Goal: Task Accomplishment & Management: Manage account settings

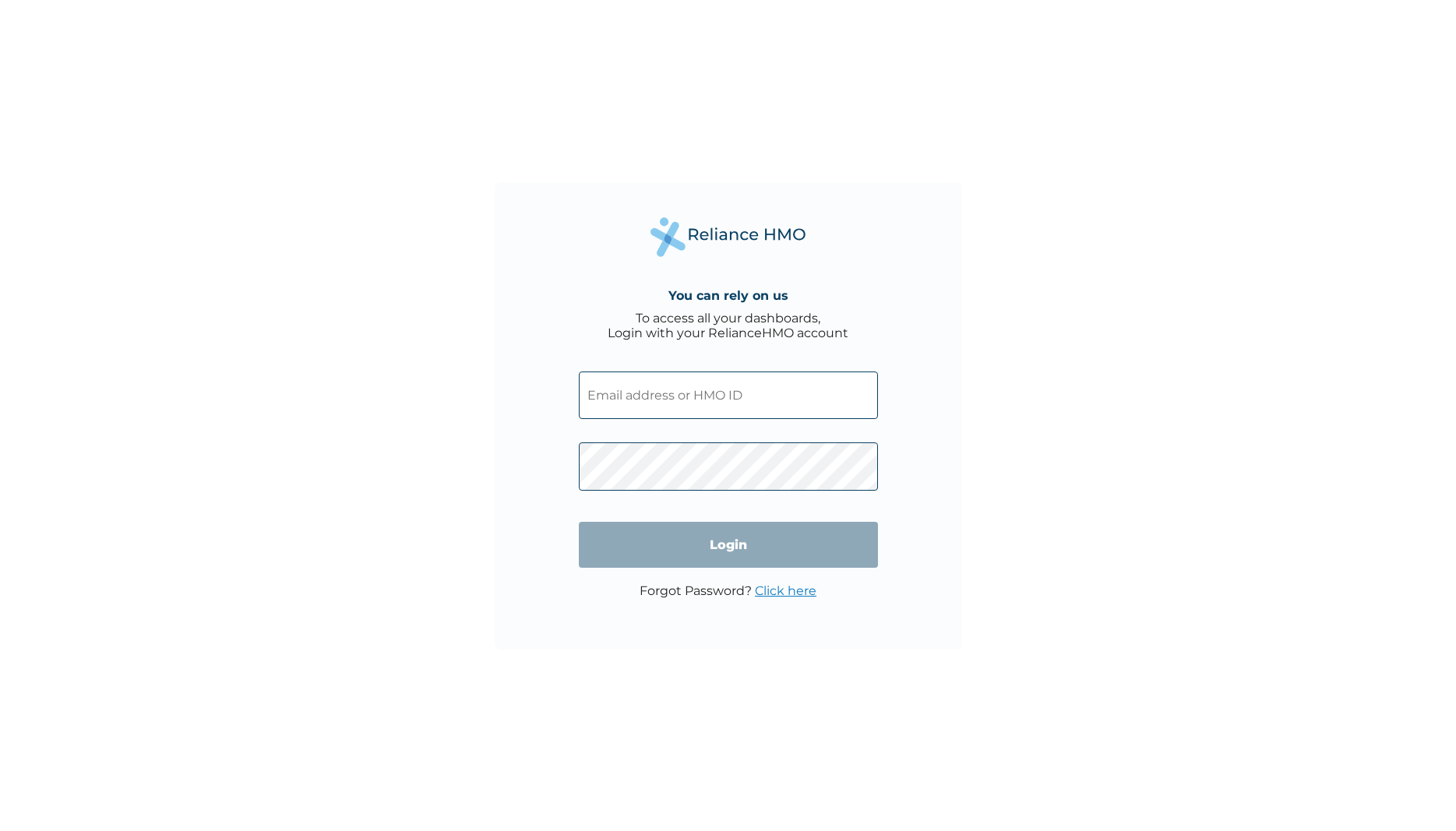
click at [1129, 381] on div "You can rely on us To access all your dashboards, Login with your RelianceHMO a…" at bounding box center [728, 415] width 1456 height 831
click at [769, 385] on input "text" at bounding box center [728, 395] width 299 height 48
paste input "OHT/13429/A"
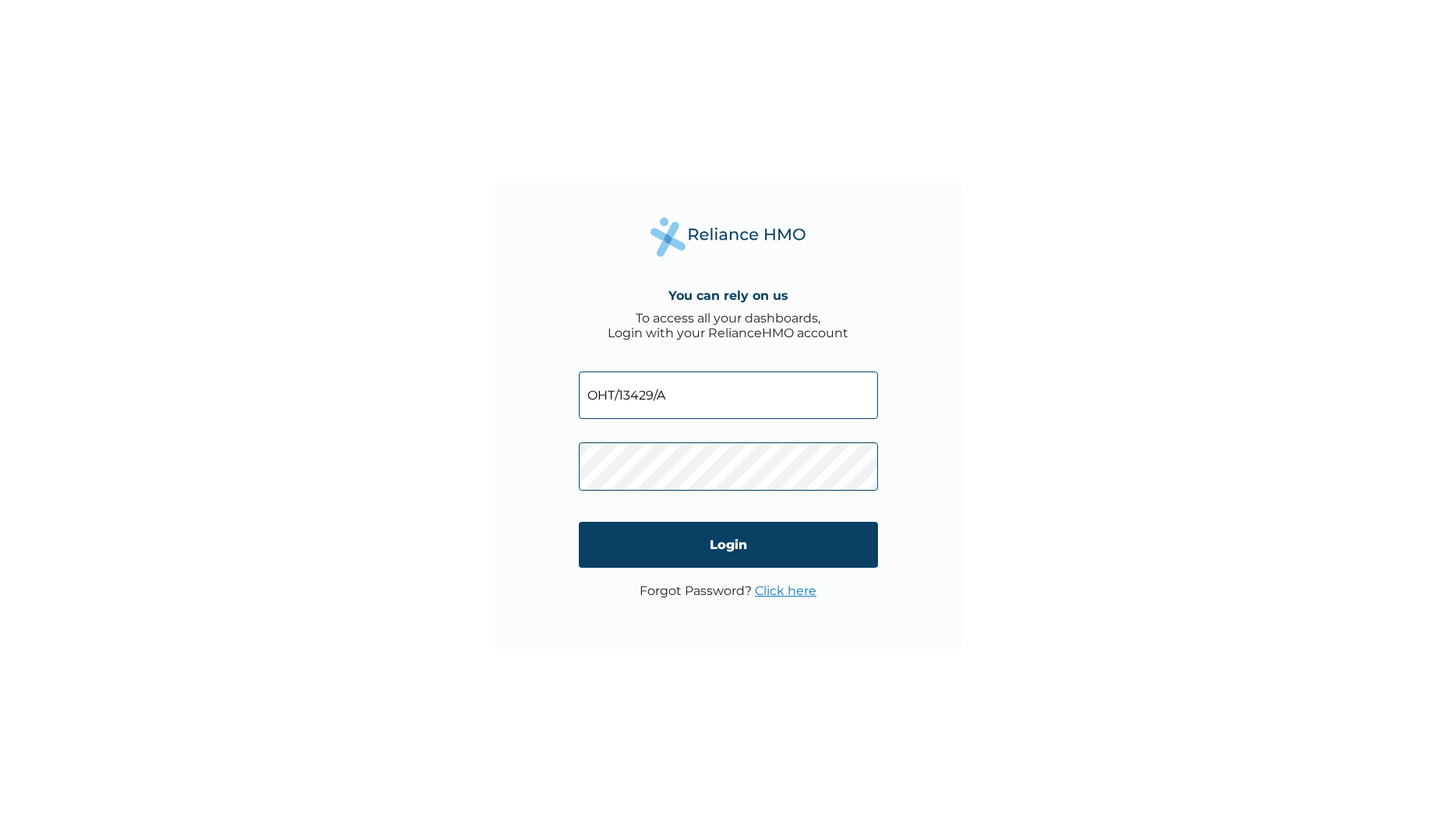
type input "OHT/13429/A"
click at [1066, 372] on div "You can rely on us To access all your dashboards, Login with your RelianceHMO a…" at bounding box center [728, 415] width 1456 height 831
click at [707, 545] on input "Login" at bounding box center [728, 545] width 299 height 46
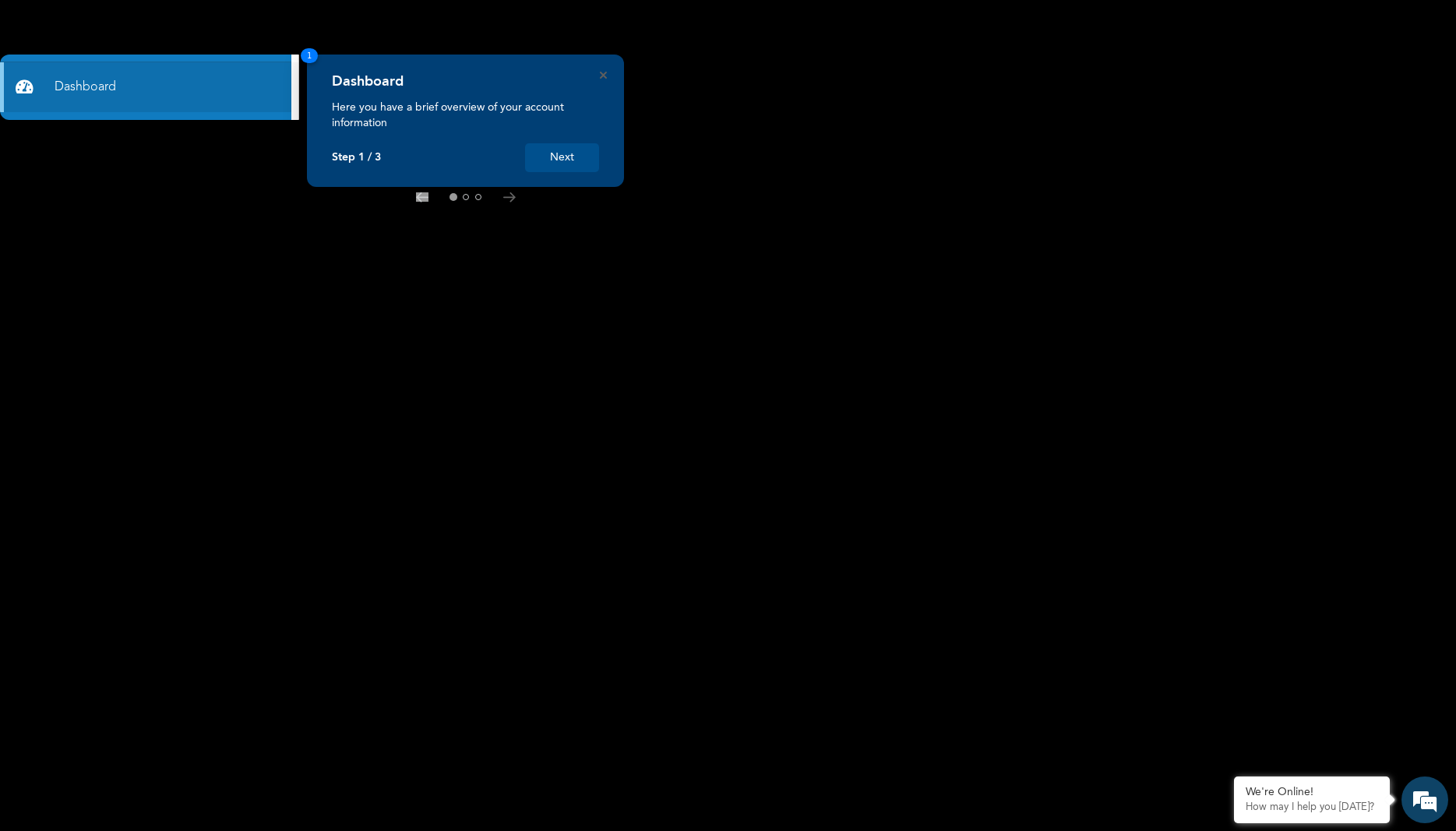
click at [579, 151] on button "Next" at bounding box center [562, 157] width 74 height 29
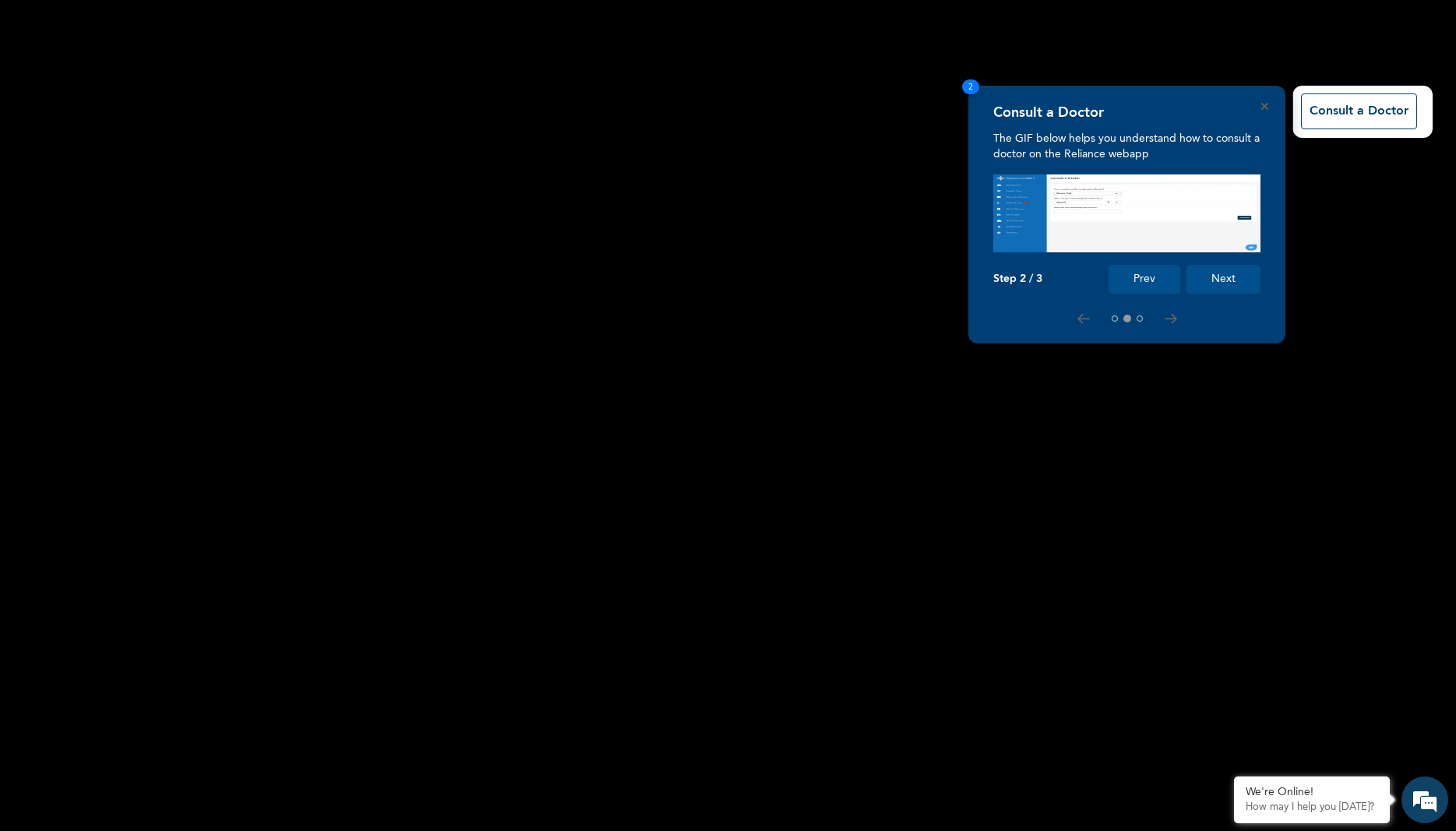
click at [1226, 287] on button "Next" at bounding box center [1223, 279] width 74 height 29
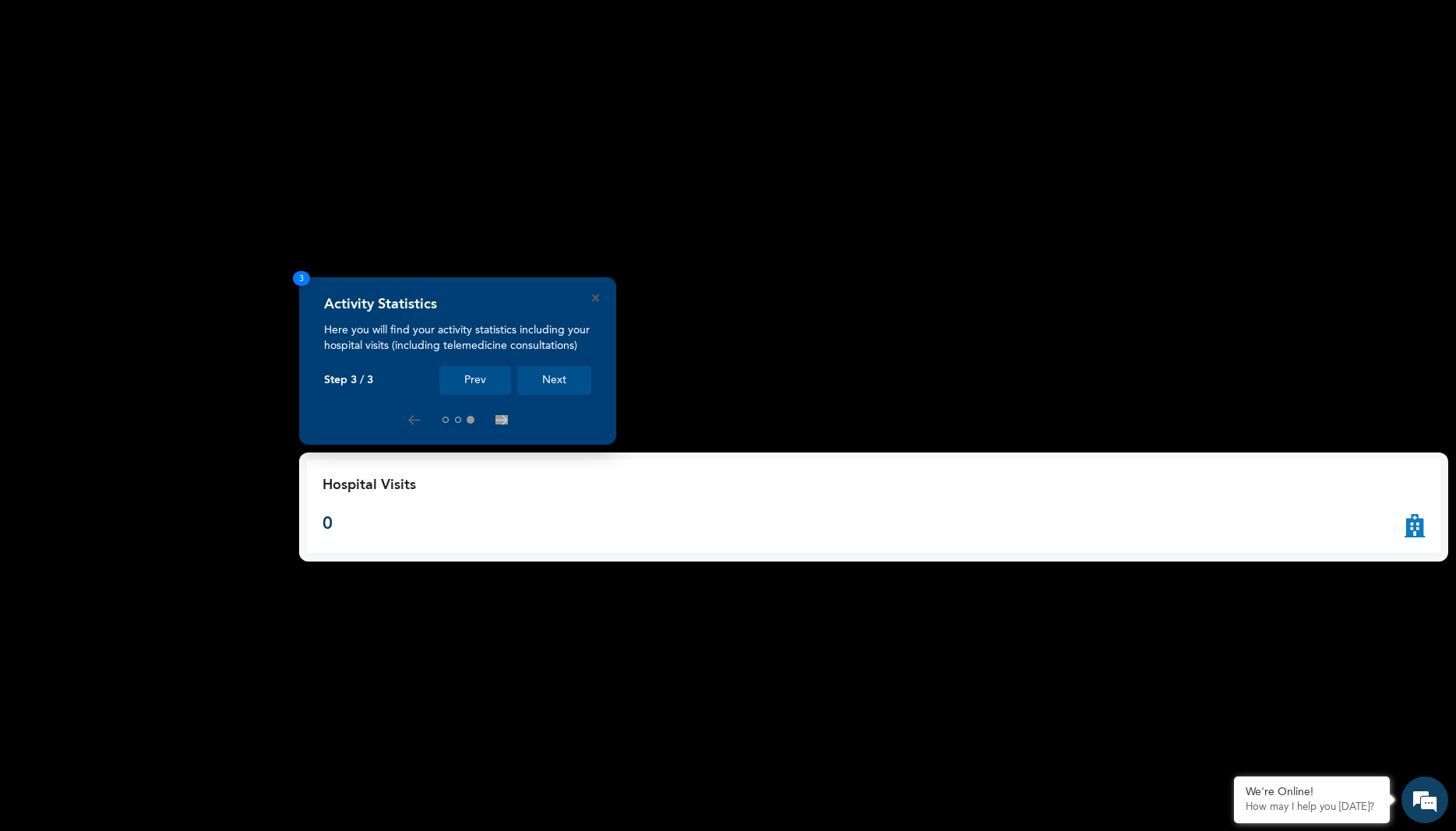
click at [562, 373] on button "Next" at bounding box center [554, 380] width 74 height 29
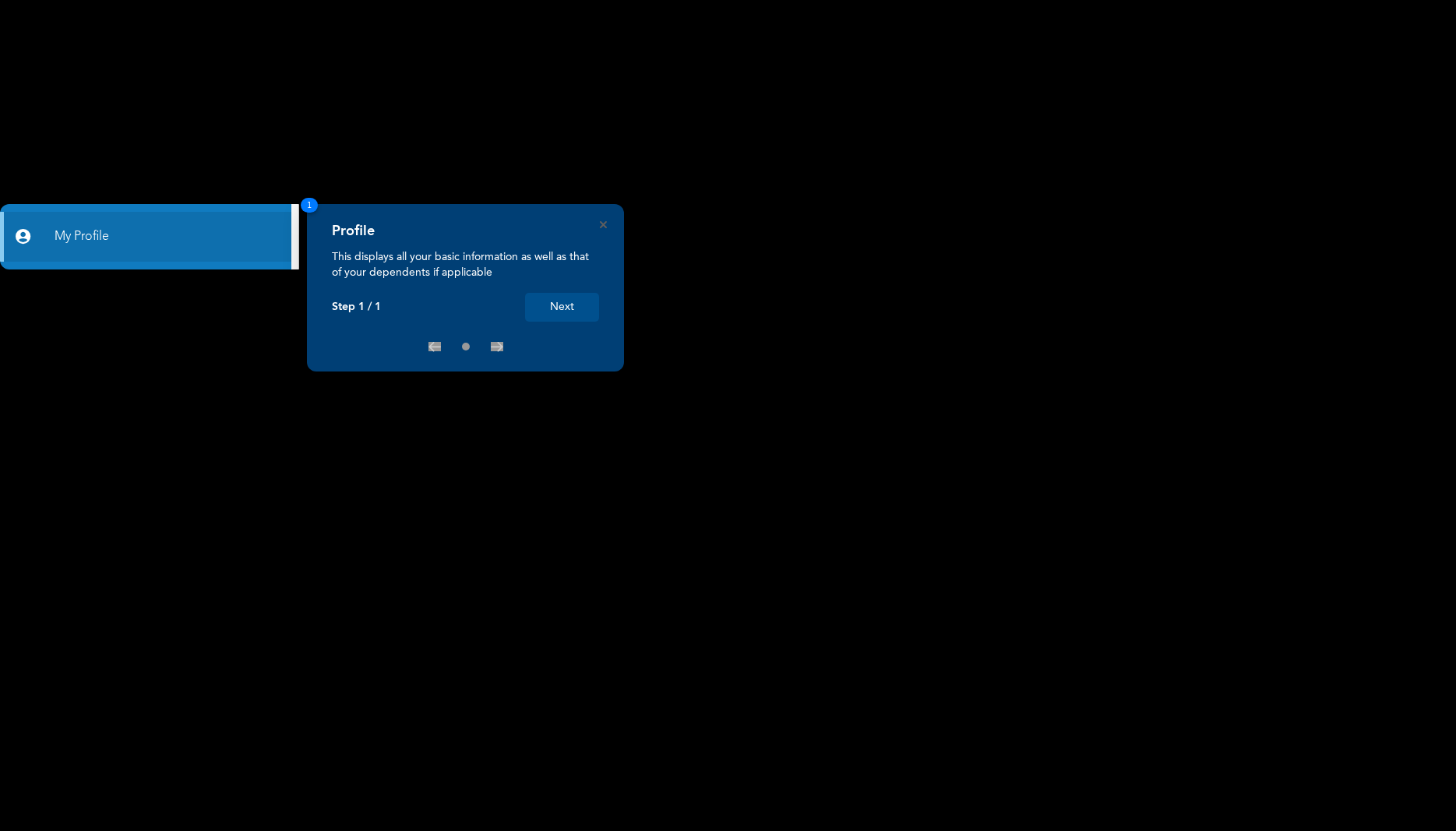
click at [570, 299] on button "Next" at bounding box center [562, 307] width 74 height 29
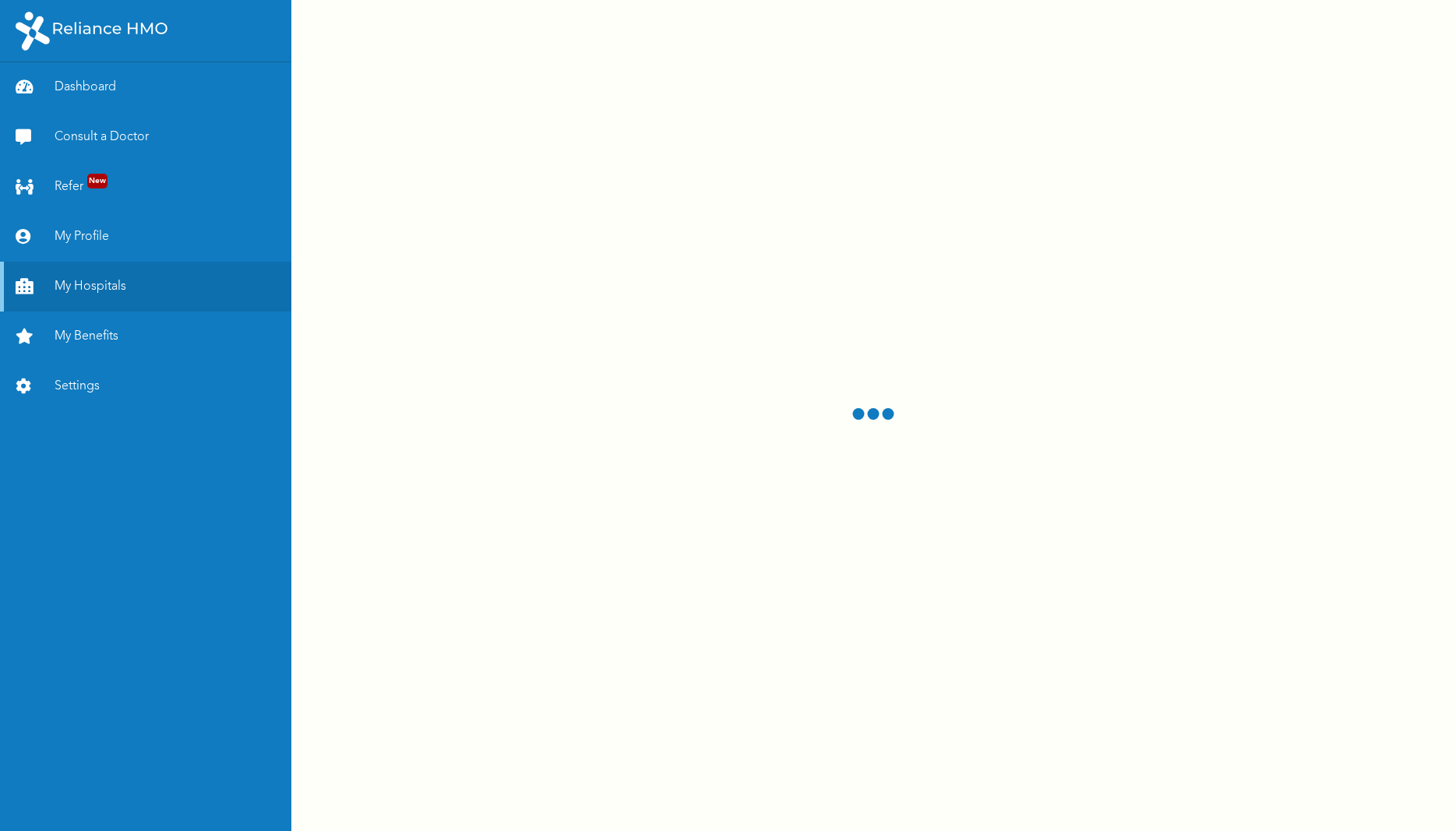
click at [157, 199] on link "Refer New" at bounding box center [146, 187] width 292 height 50
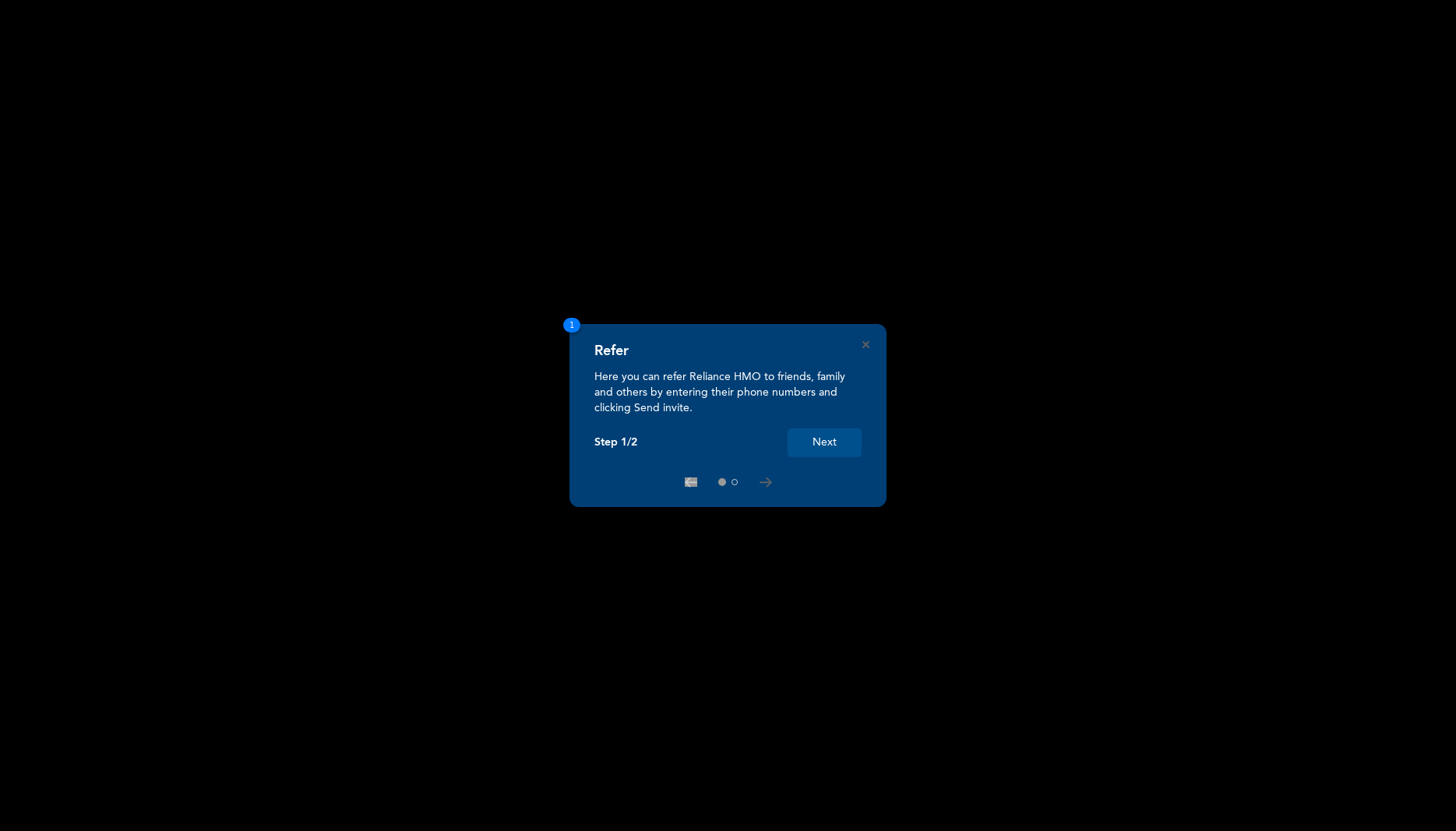
click at [827, 440] on button "Next" at bounding box center [824, 443] width 74 height 29
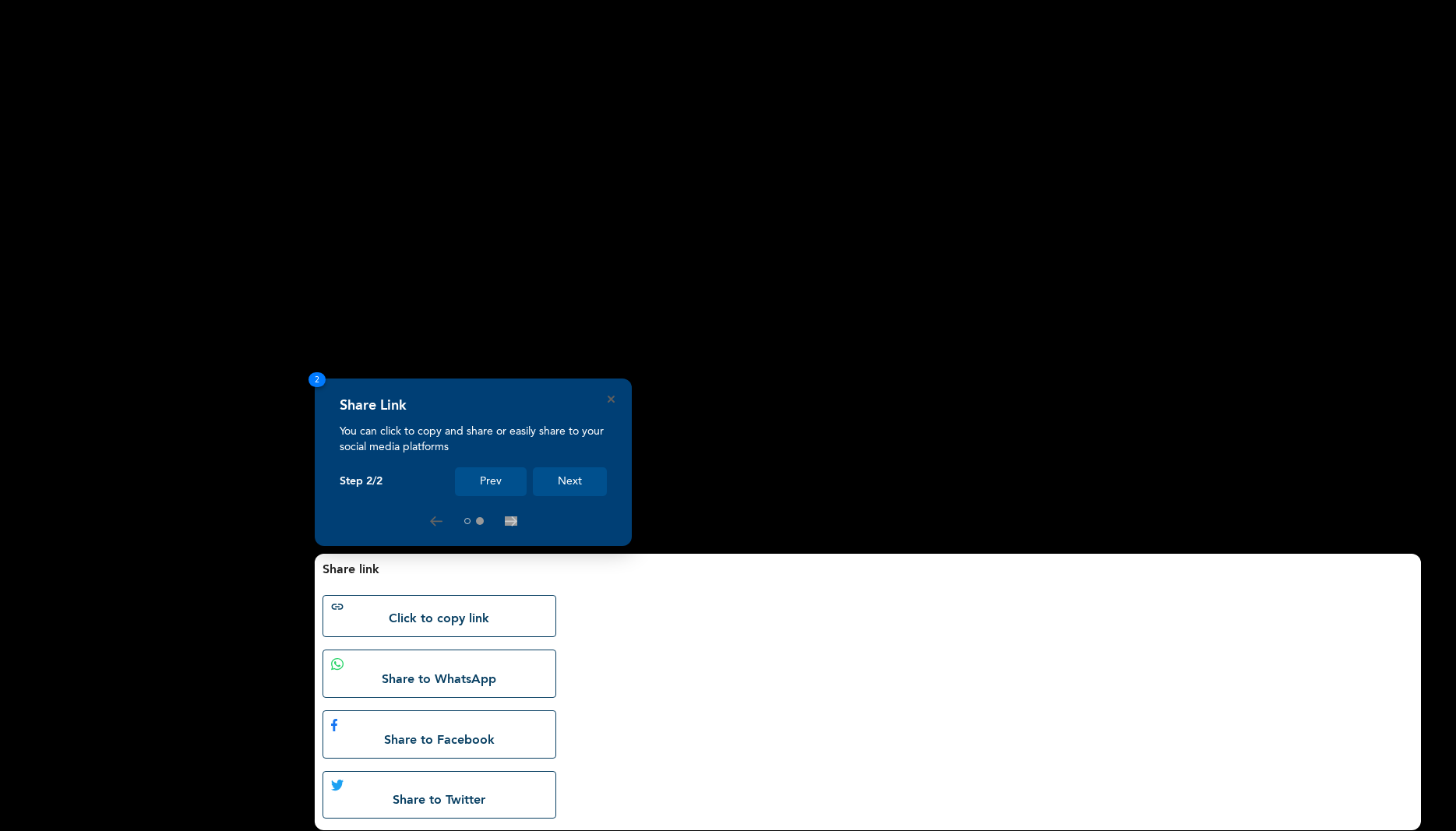
click at [559, 484] on button "Next" at bounding box center [570, 482] width 74 height 29
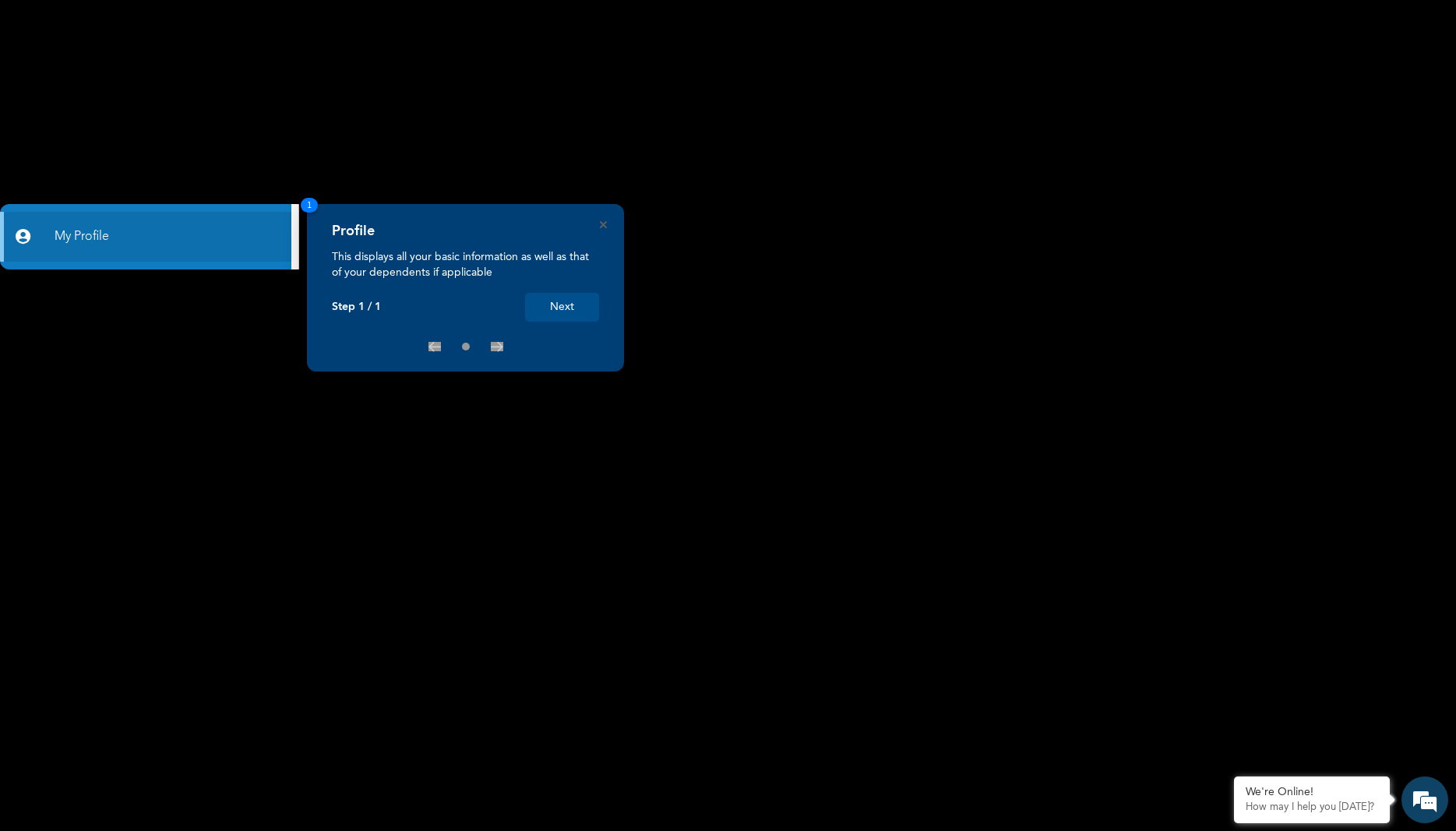
click at [568, 318] on button "Next" at bounding box center [562, 307] width 74 height 29
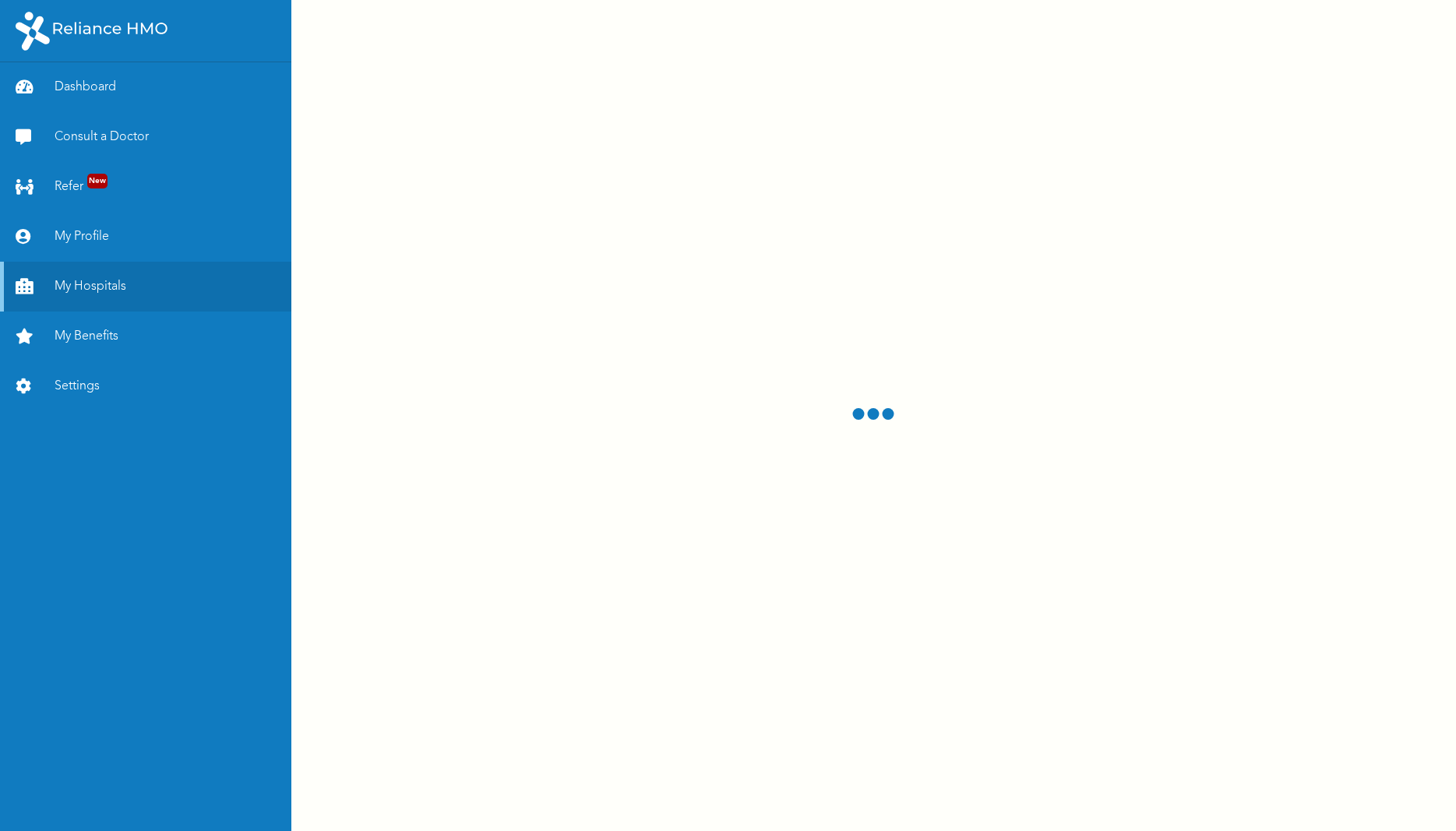
click at [148, 393] on link "Settings" at bounding box center [146, 386] width 292 height 50
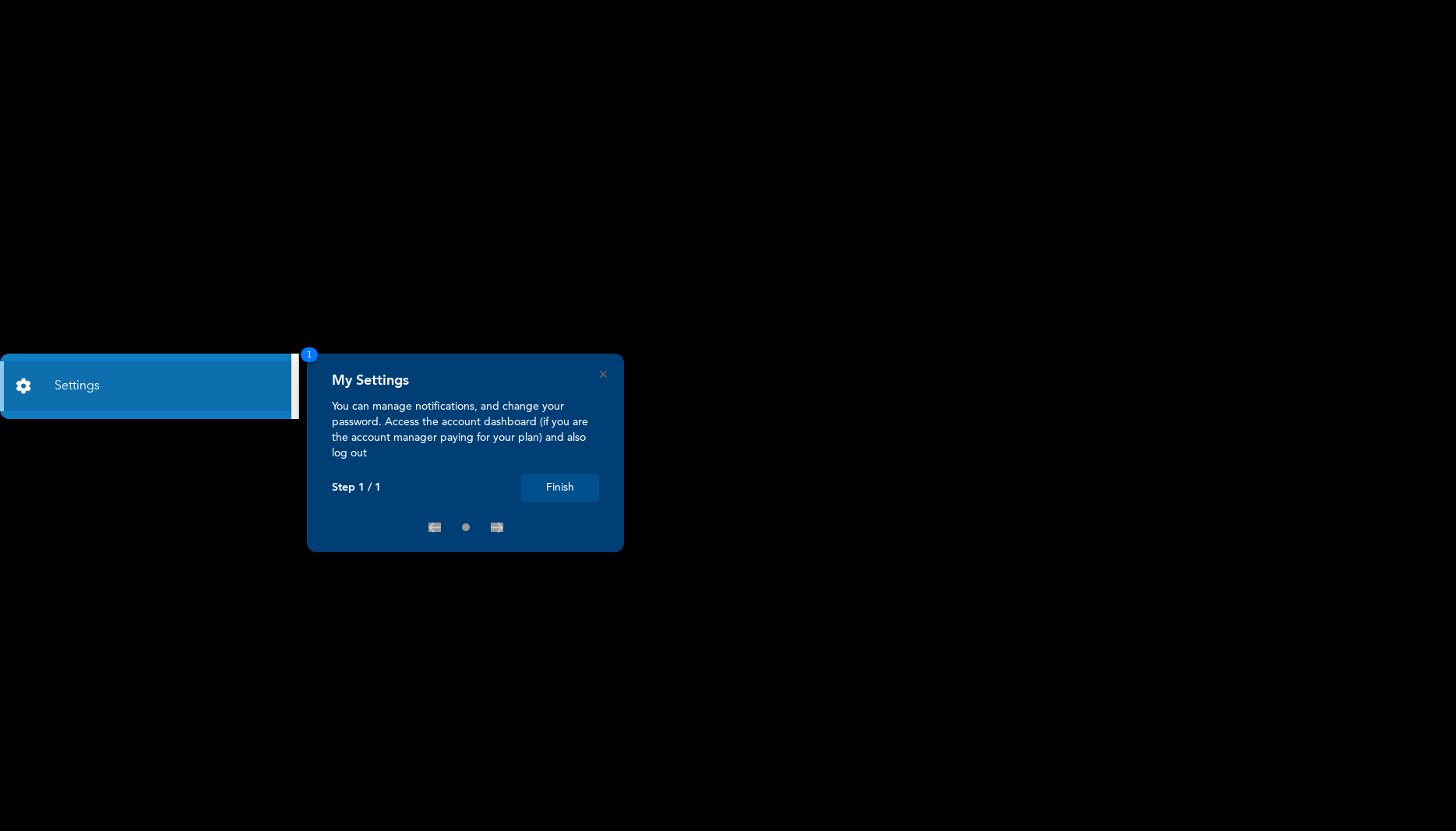
click at [549, 490] on button "Finish" at bounding box center [560, 487] width 77 height 29
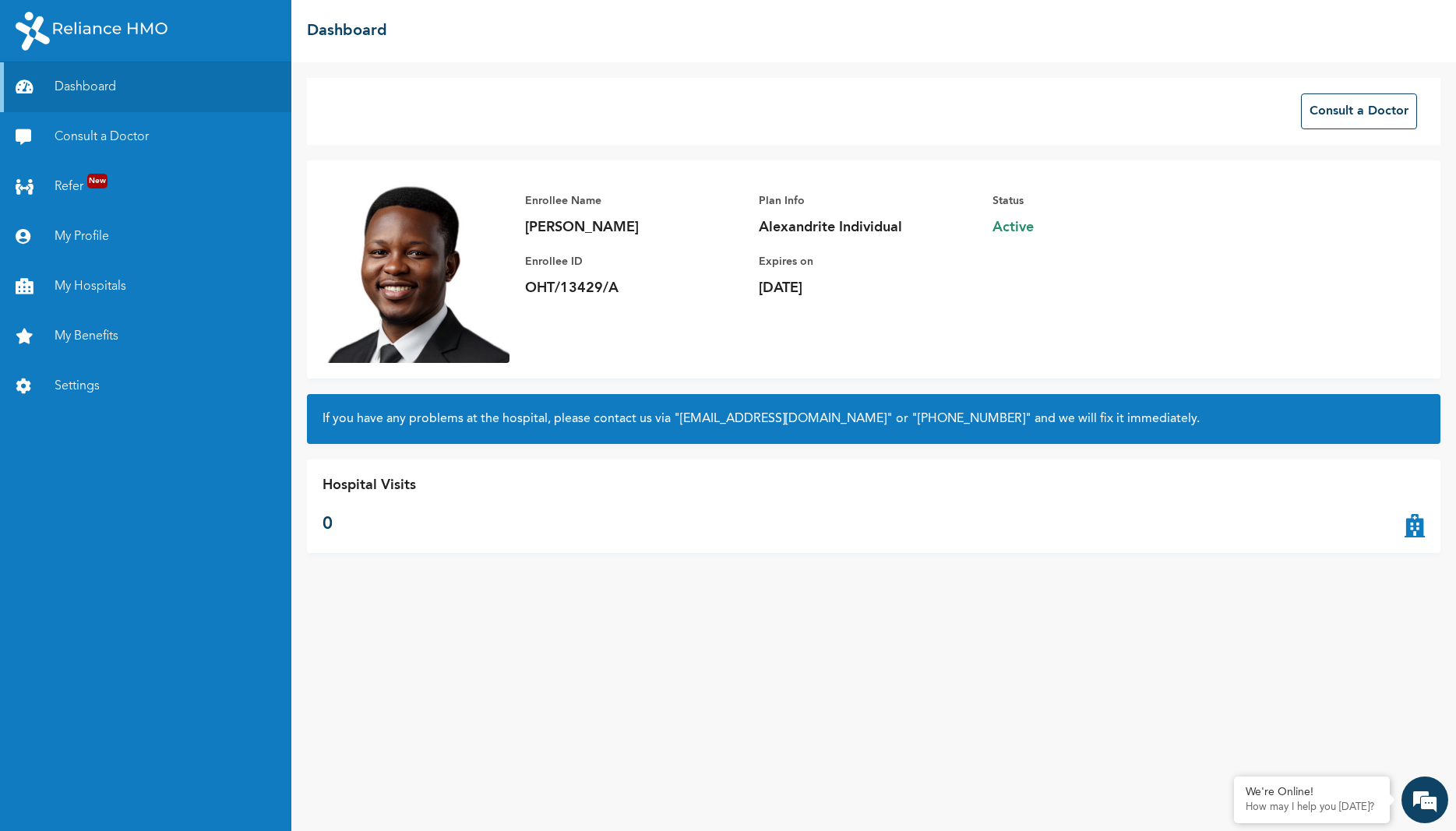
click at [153, 393] on link "Settings" at bounding box center [146, 386] width 292 height 50
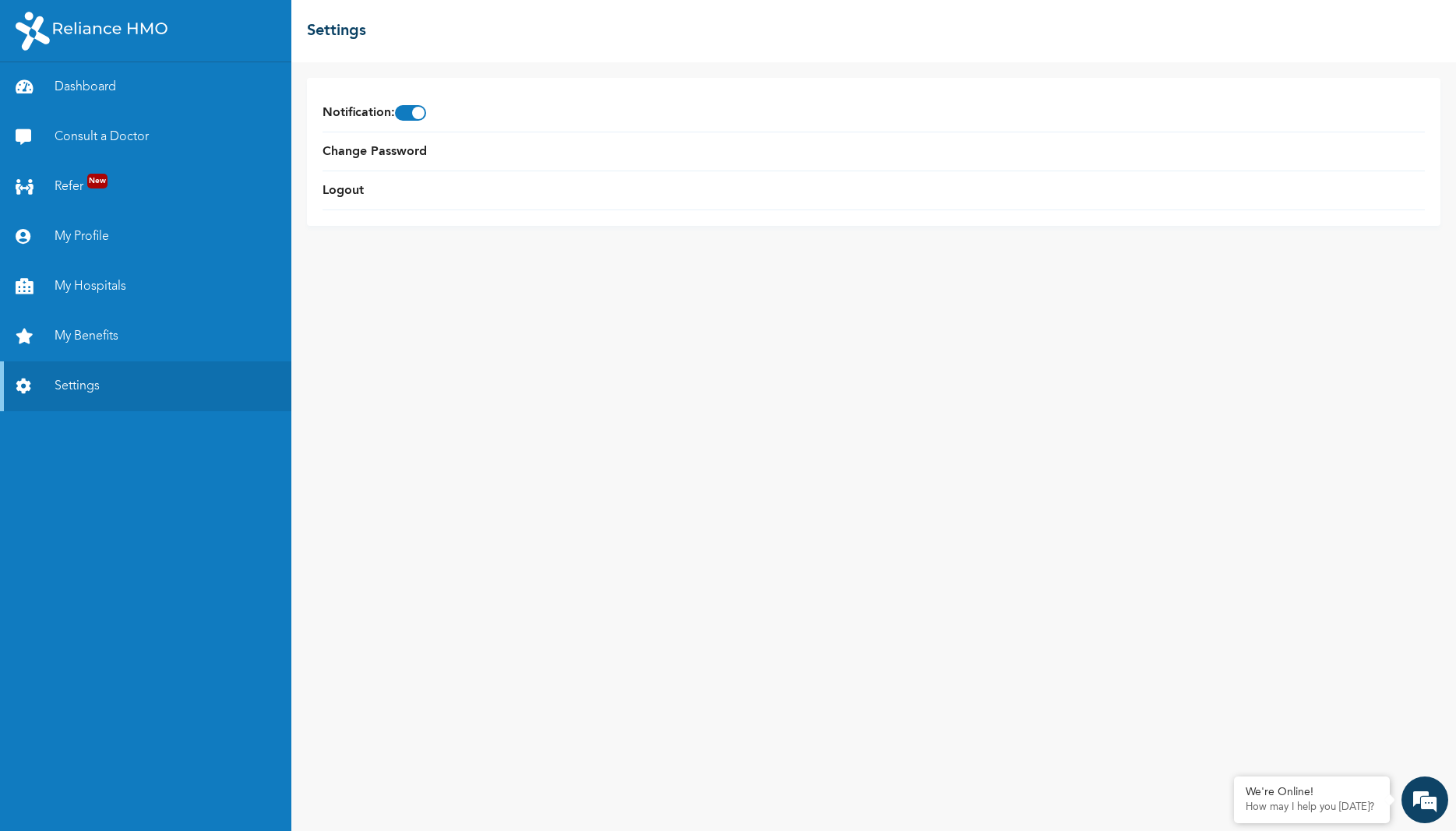
click at [117, 397] on link "Settings" at bounding box center [146, 386] width 292 height 50
click at [479, 144] on li "Change Password" at bounding box center [873, 151] width 1103 height 39
click at [490, 145] on li "Change Password" at bounding box center [873, 151] width 1103 height 39
click at [404, 149] on link "Change Password" at bounding box center [374, 152] width 104 height 19
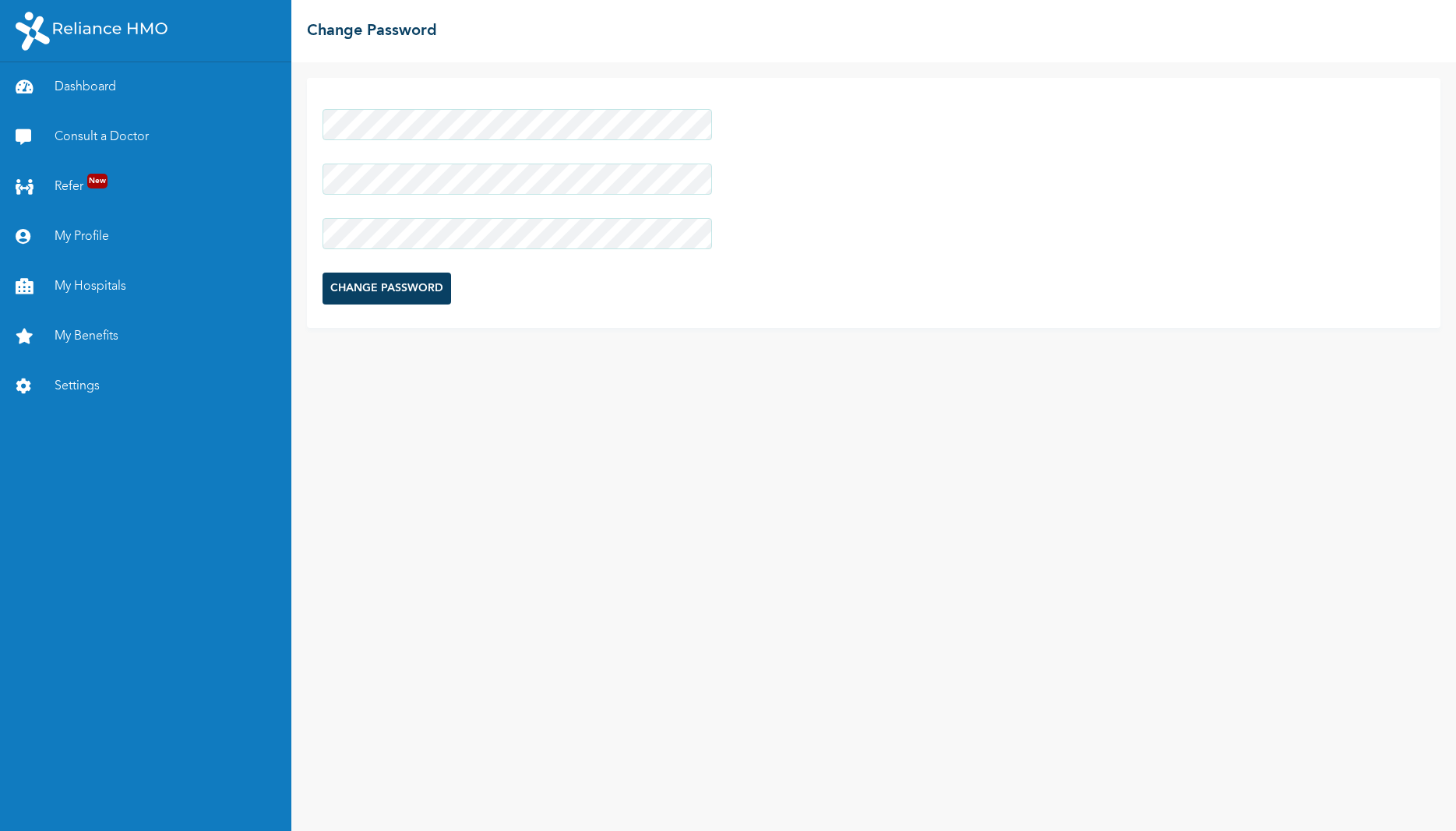
click at [466, 177] on form "CHANGE PASSWORD" at bounding box center [517, 207] width 389 height 211
click input "CHANGE PASSWORD" at bounding box center [386, 289] width 128 height 32
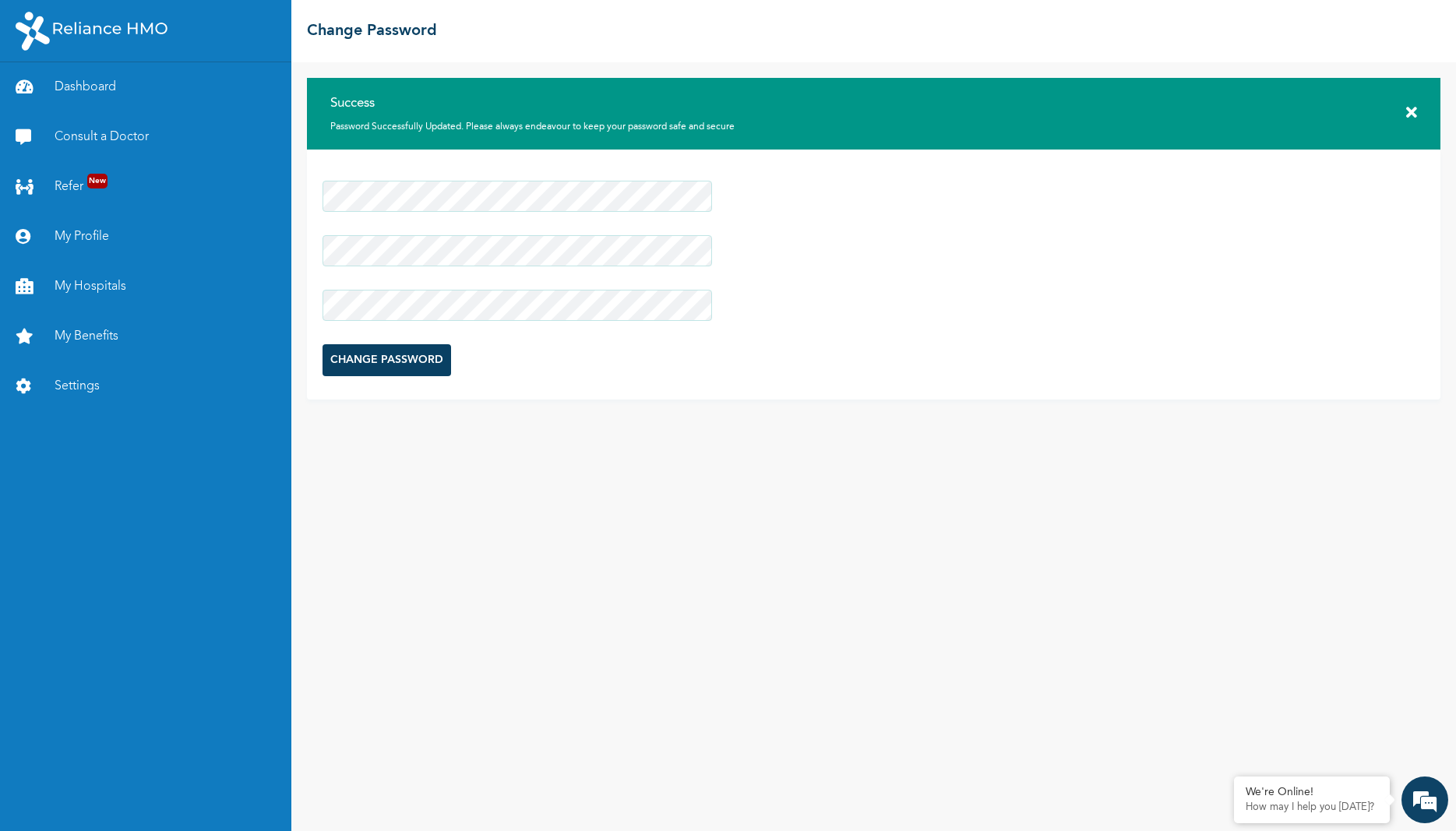
click at [170, 84] on link "Dashboard" at bounding box center [146, 87] width 292 height 50
